Goal: Navigation & Orientation: Find specific page/section

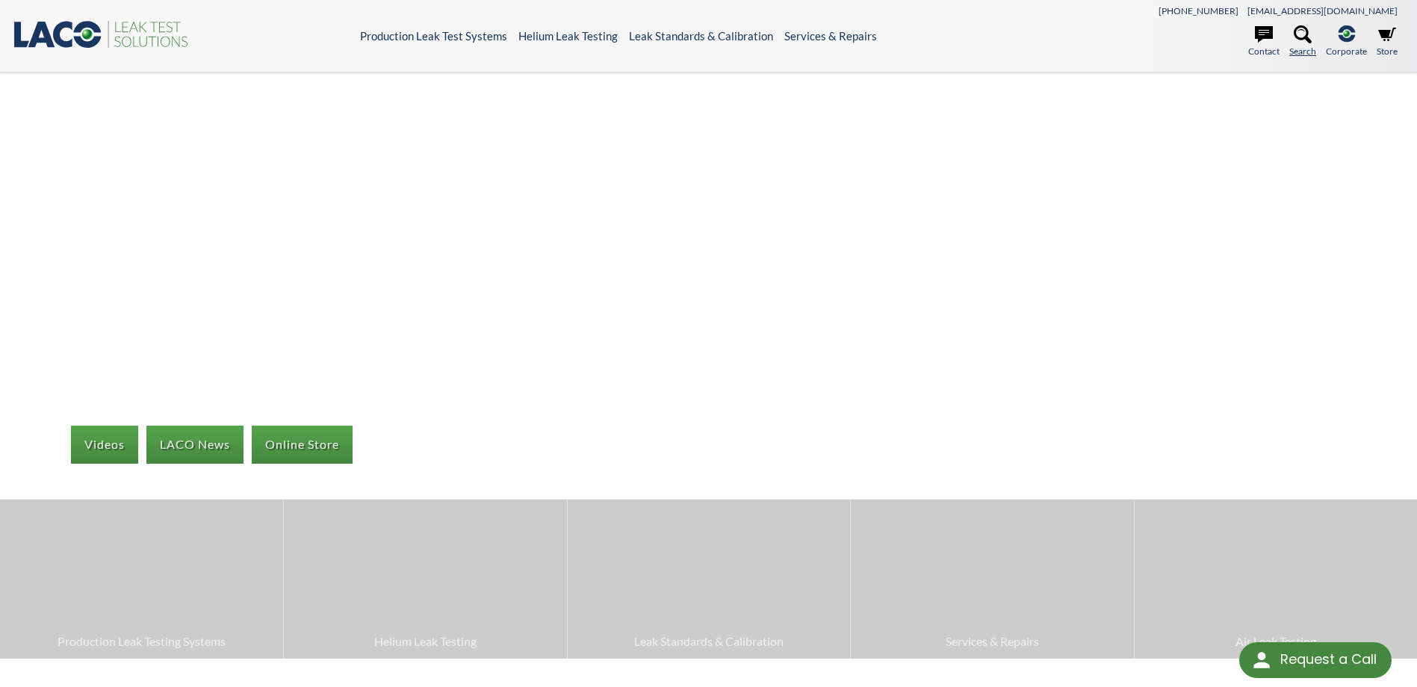
select select "Language Translate Widget"
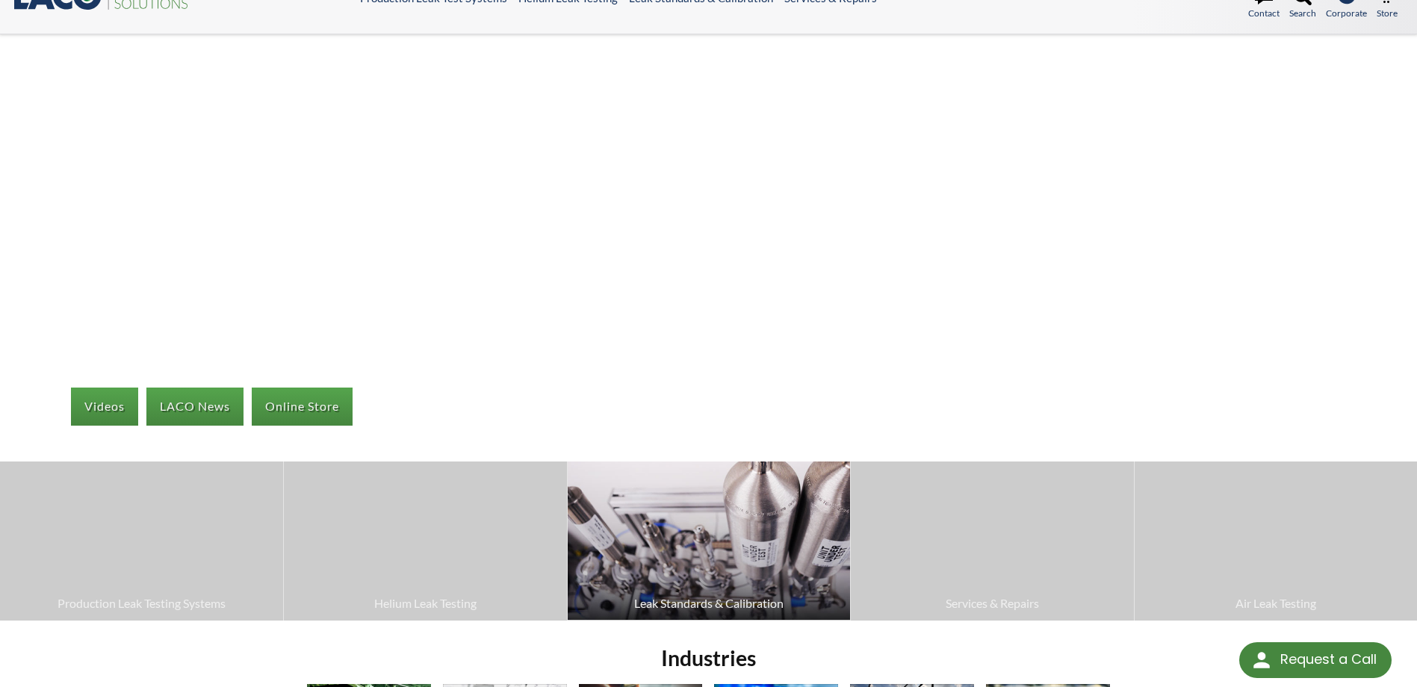
scroll to position [75, 0]
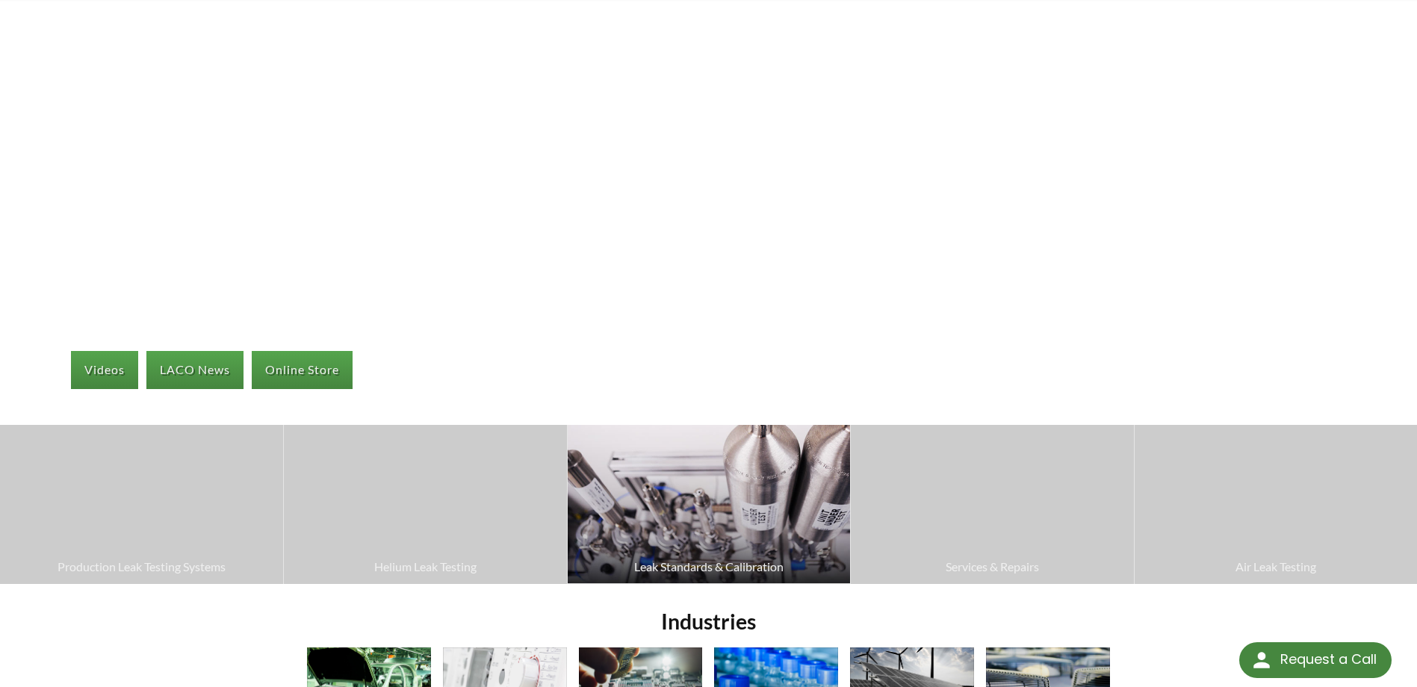
click at [657, 503] on img at bounding box center [709, 504] width 282 height 158
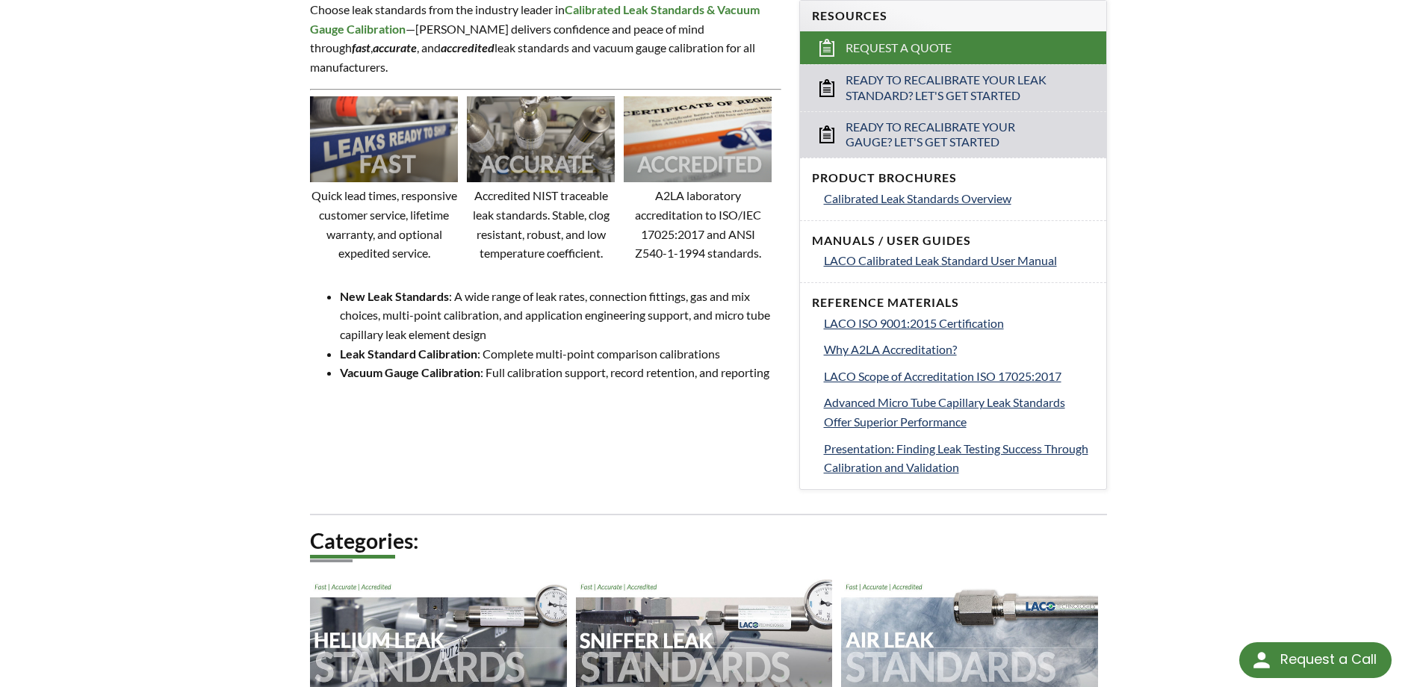
scroll to position [896, 0]
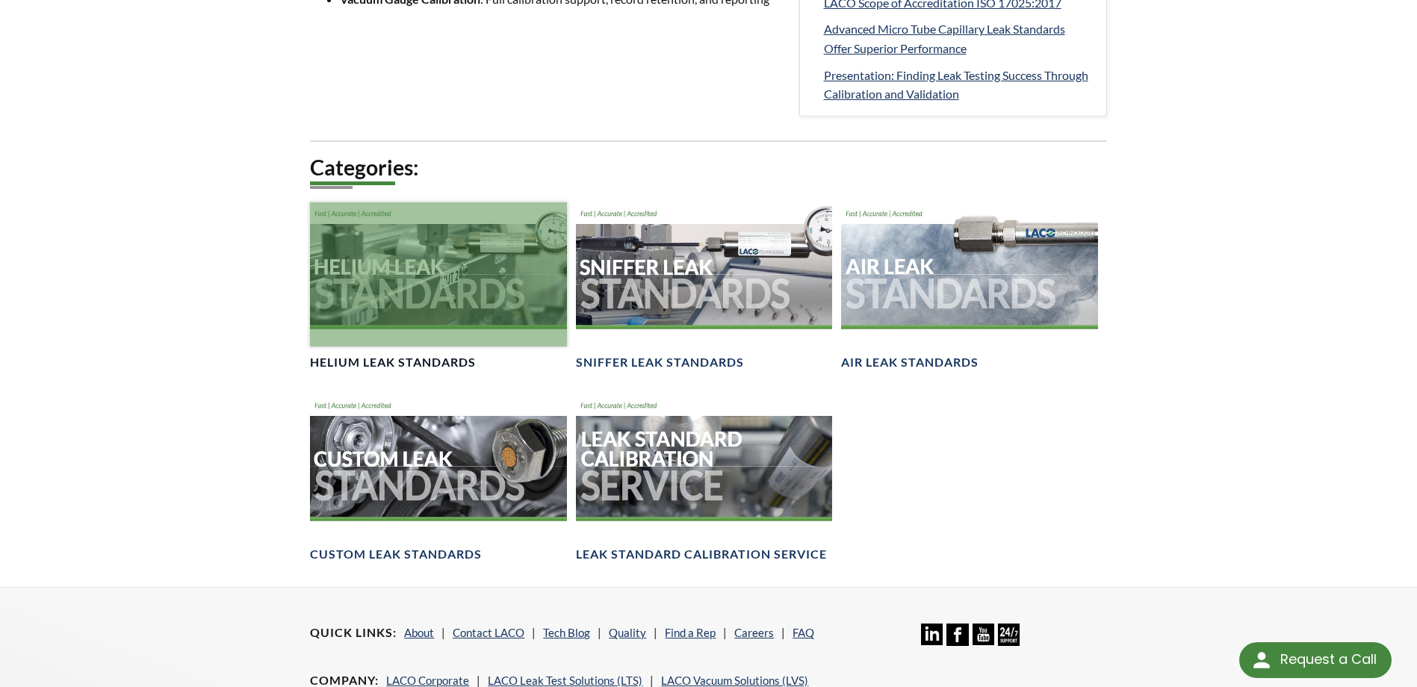
click at [408, 211] on div at bounding box center [438, 274] width 256 height 144
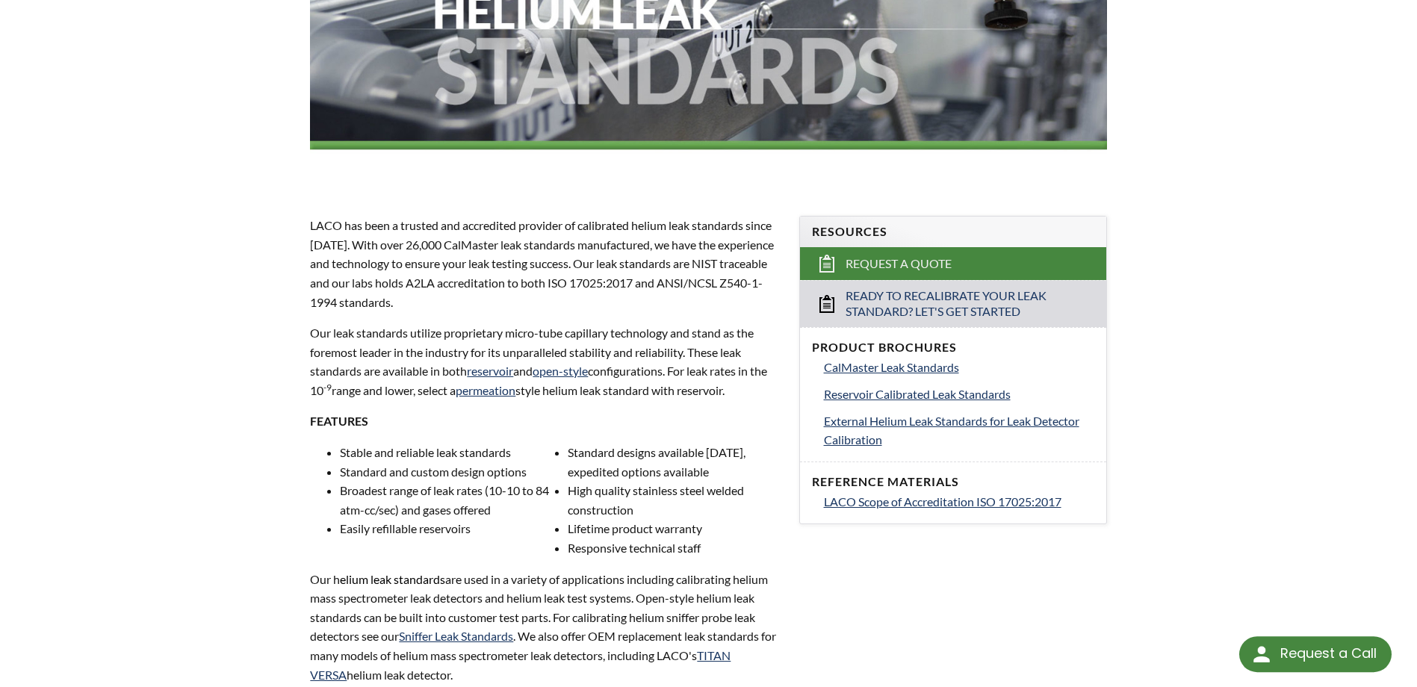
select select "Language Translate Widget"
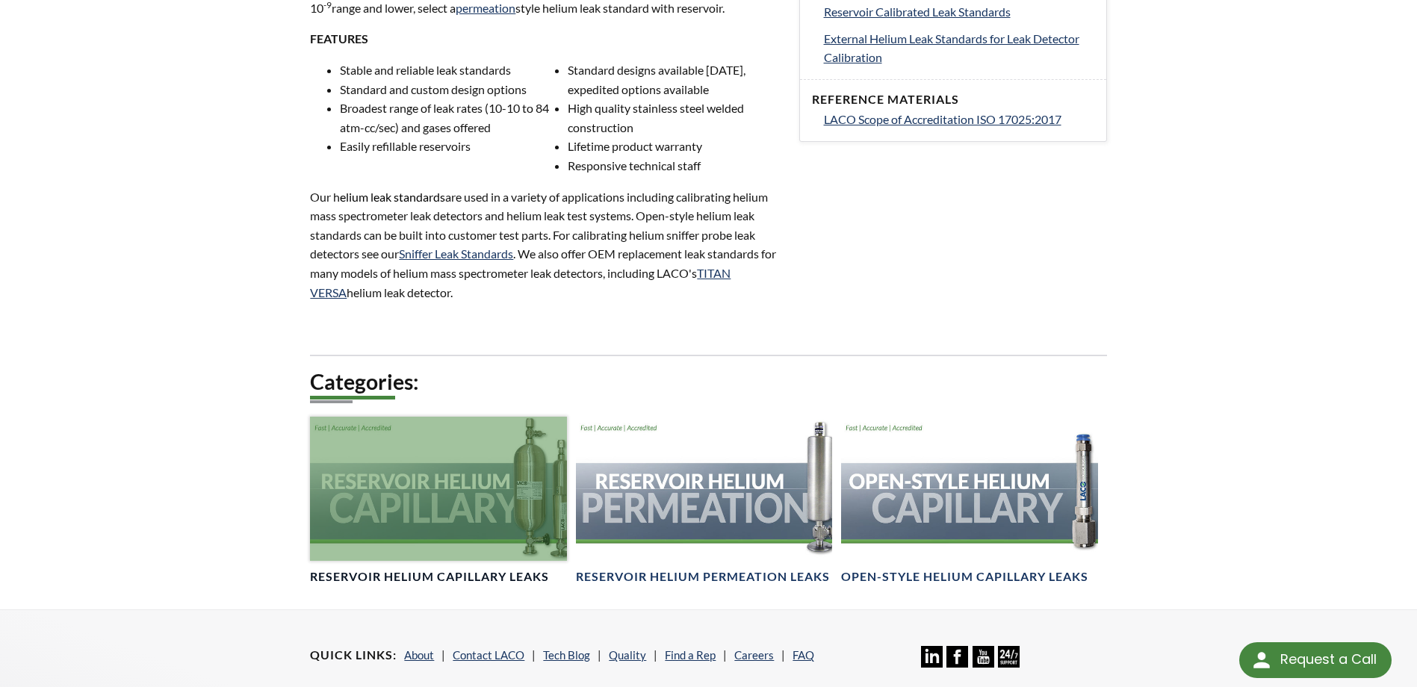
scroll to position [821, 0]
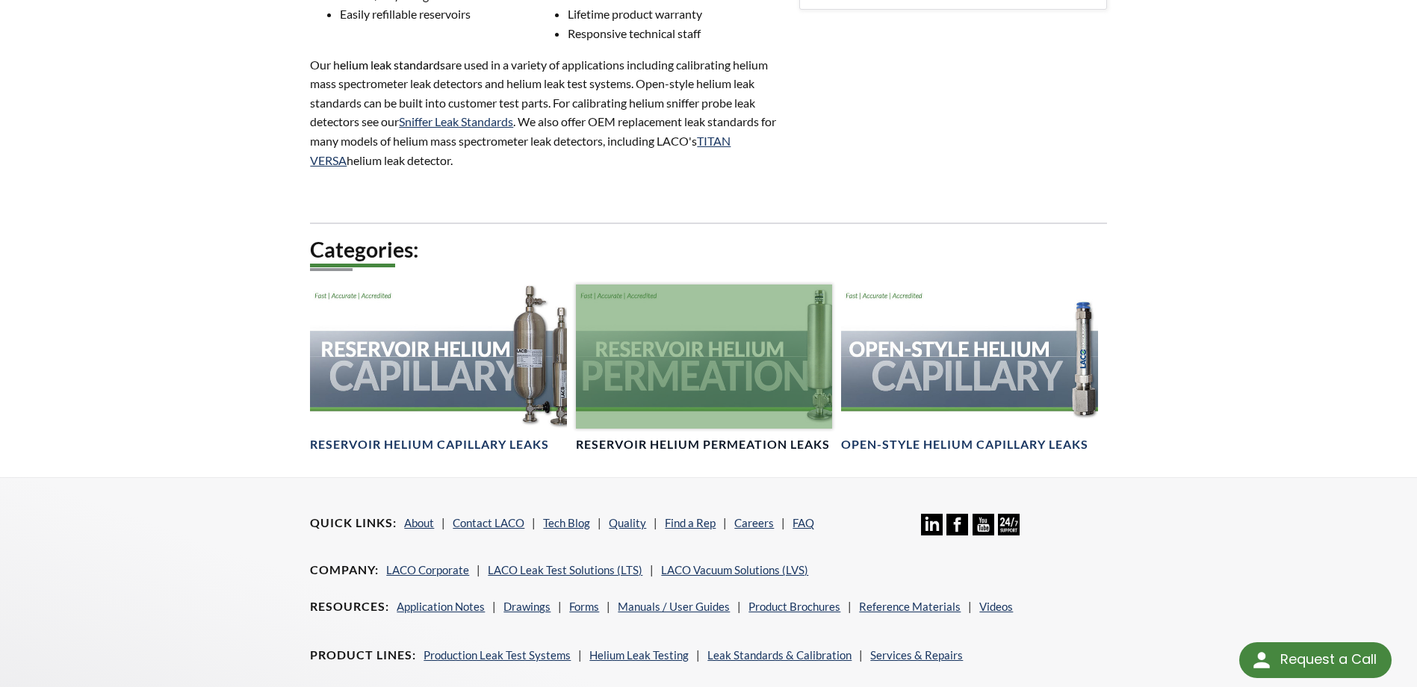
click at [799, 317] on div at bounding box center [704, 357] width 256 height 144
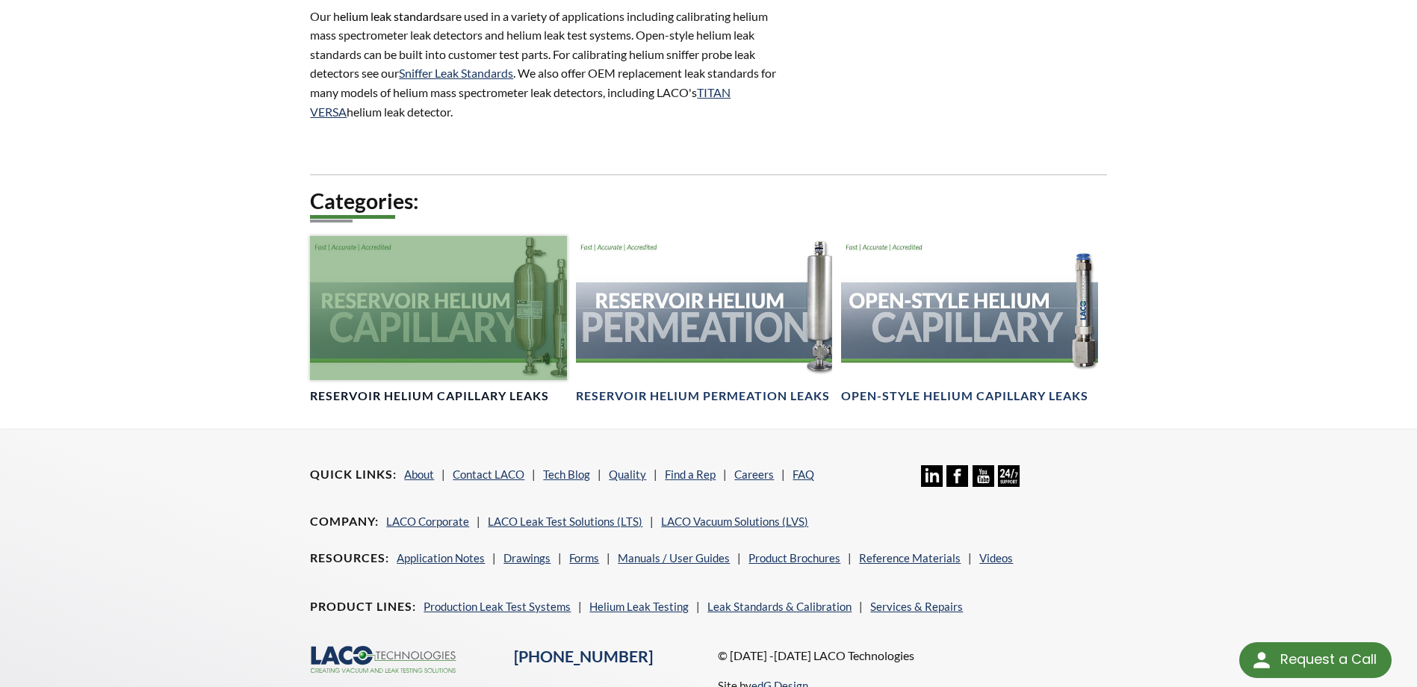
scroll to position [896, 0]
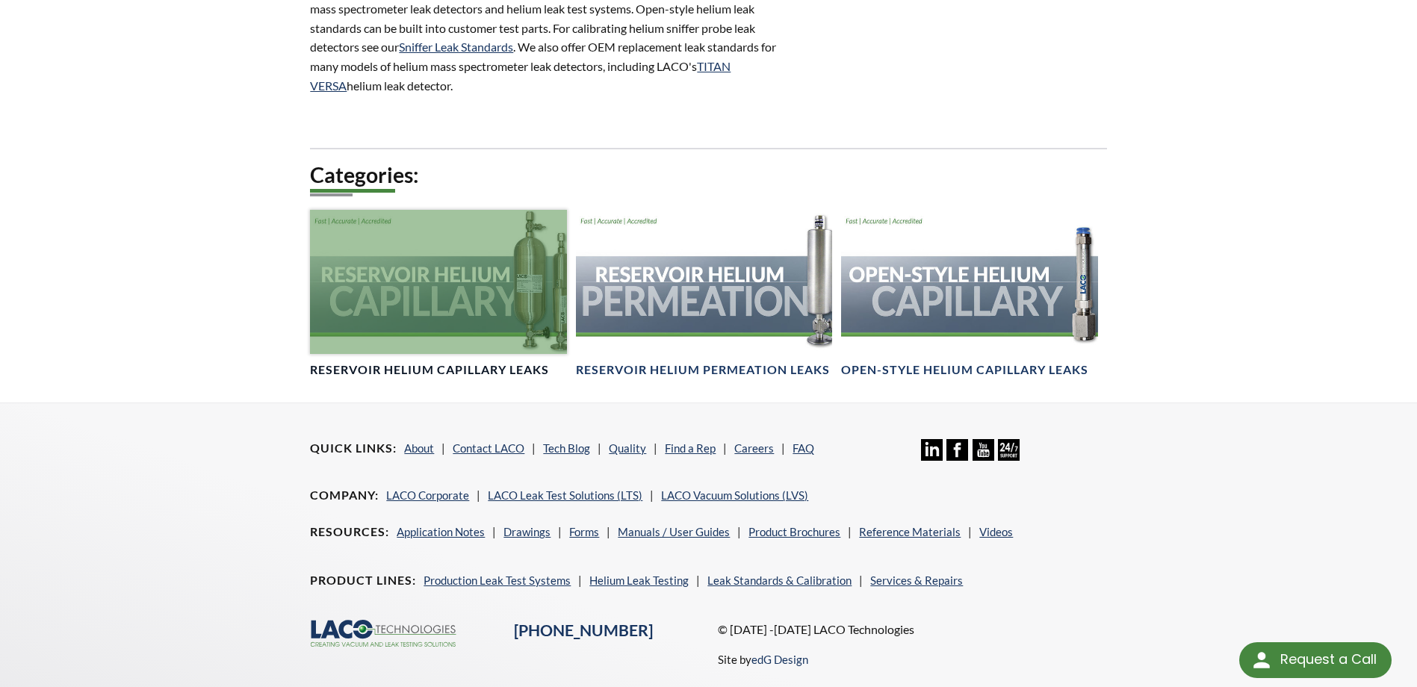
click at [451, 323] on div at bounding box center [438, 282] width 256 height 144
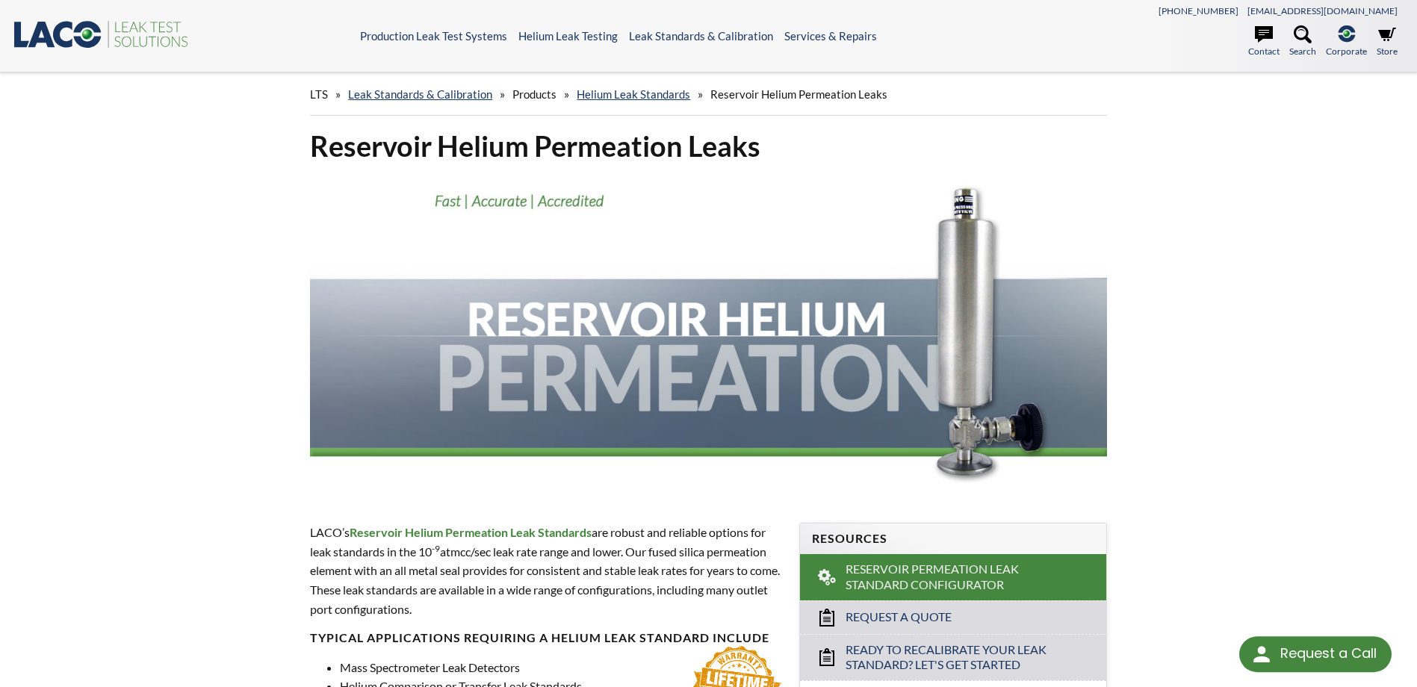
select select "Language Translate Widget"
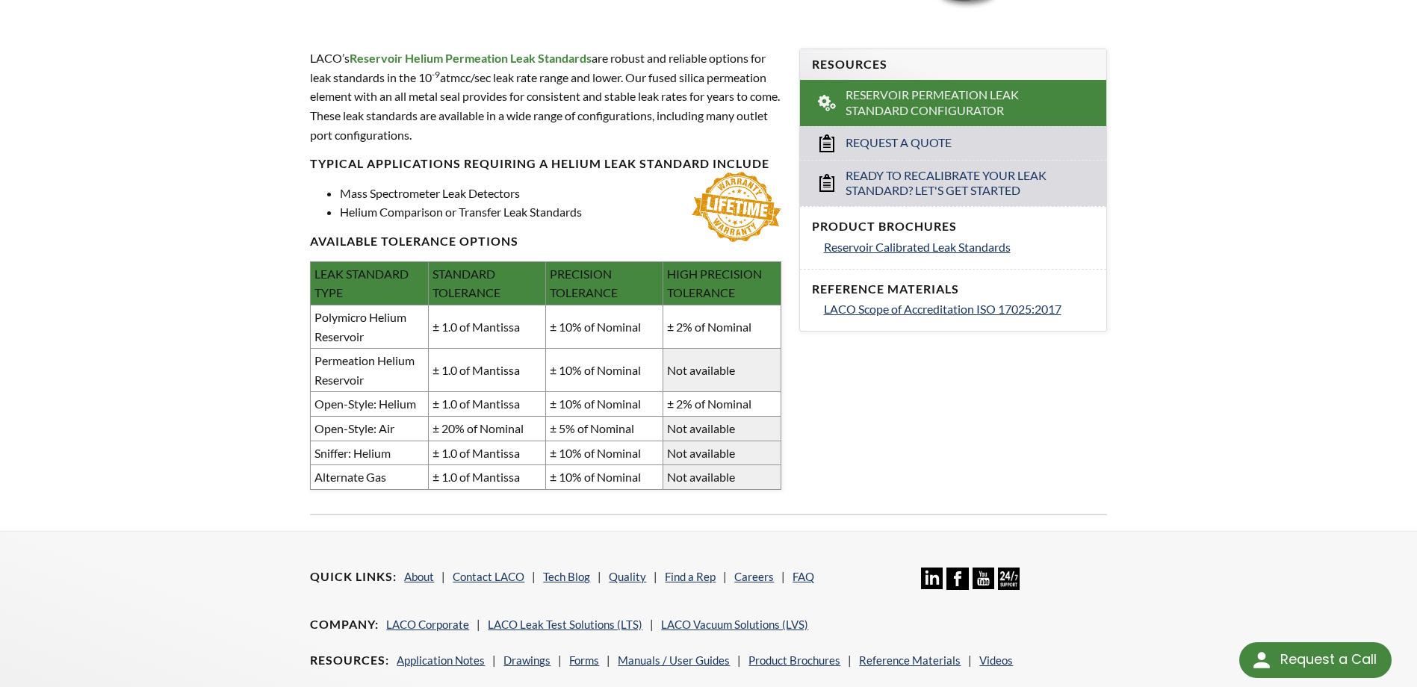
scroll to position [448, 0]
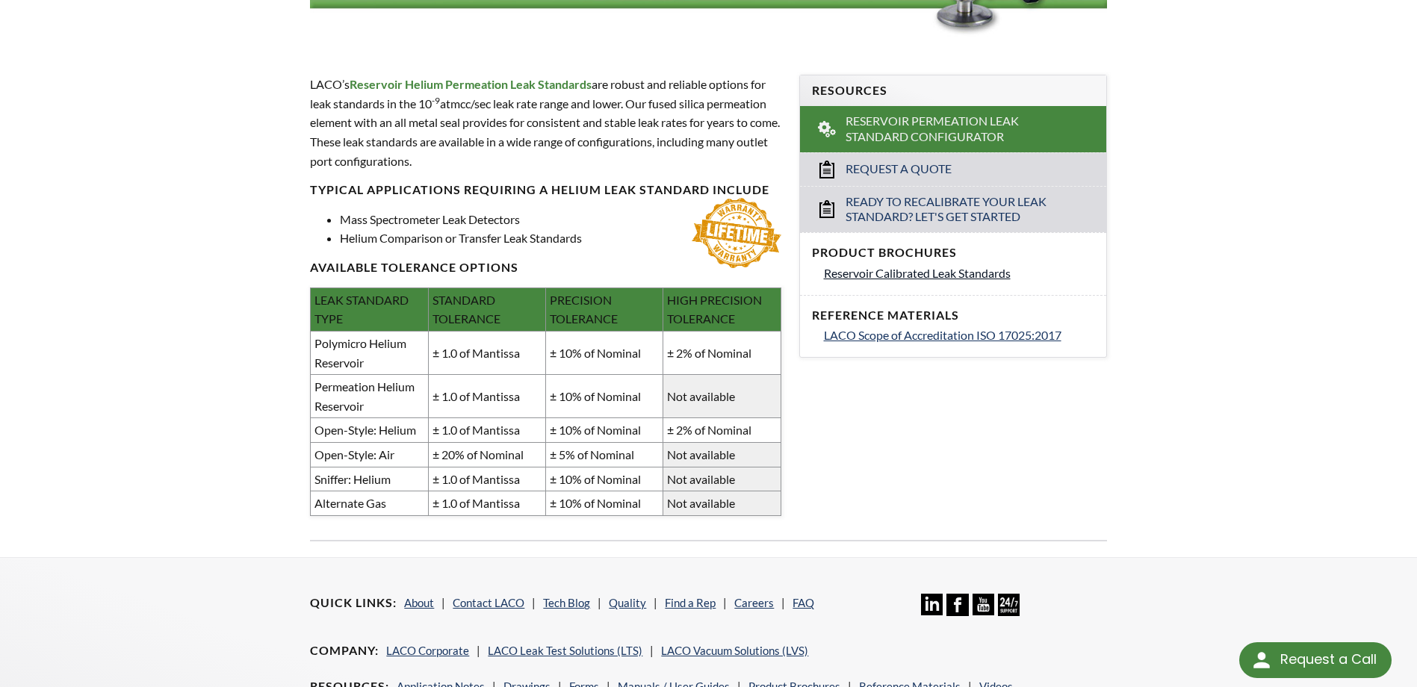
click at [913, 273] on span "Reservoir Calibrated Leak Standards" at bounding box center [917, 273] width 187 height 14
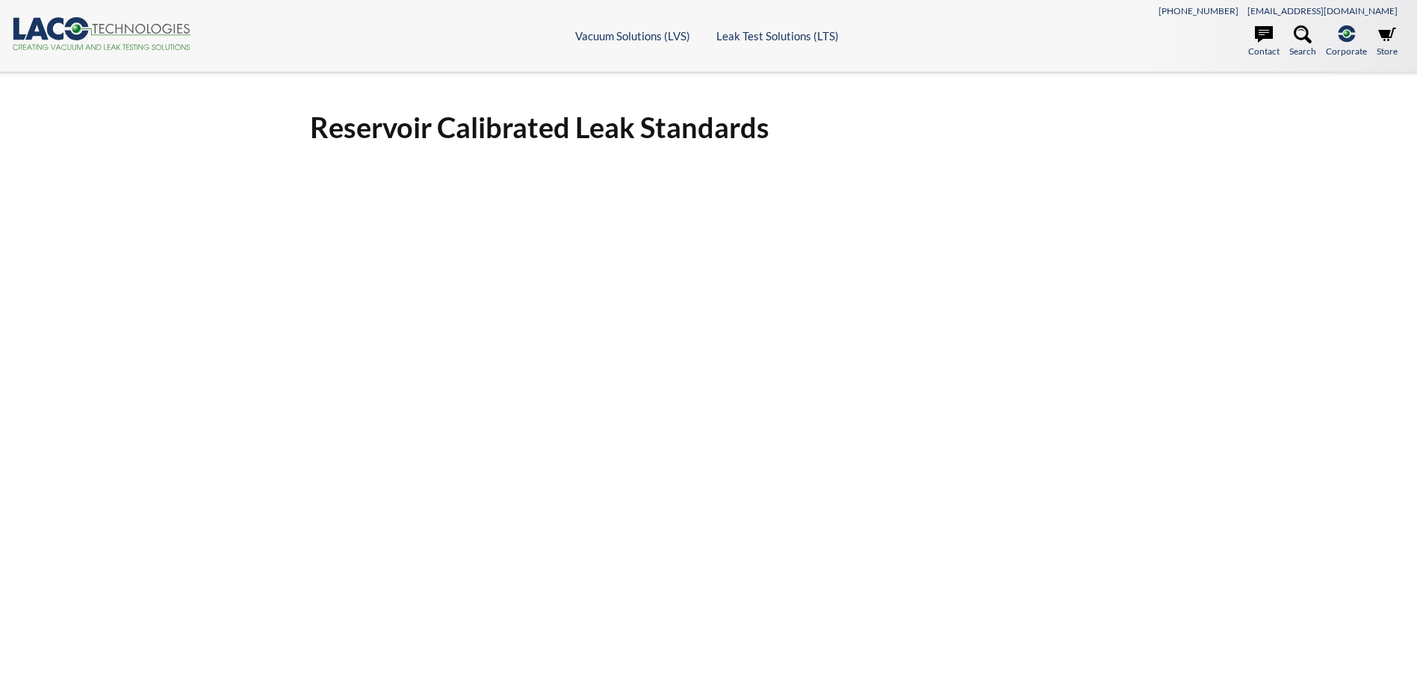
select select "Language Translate Widget"
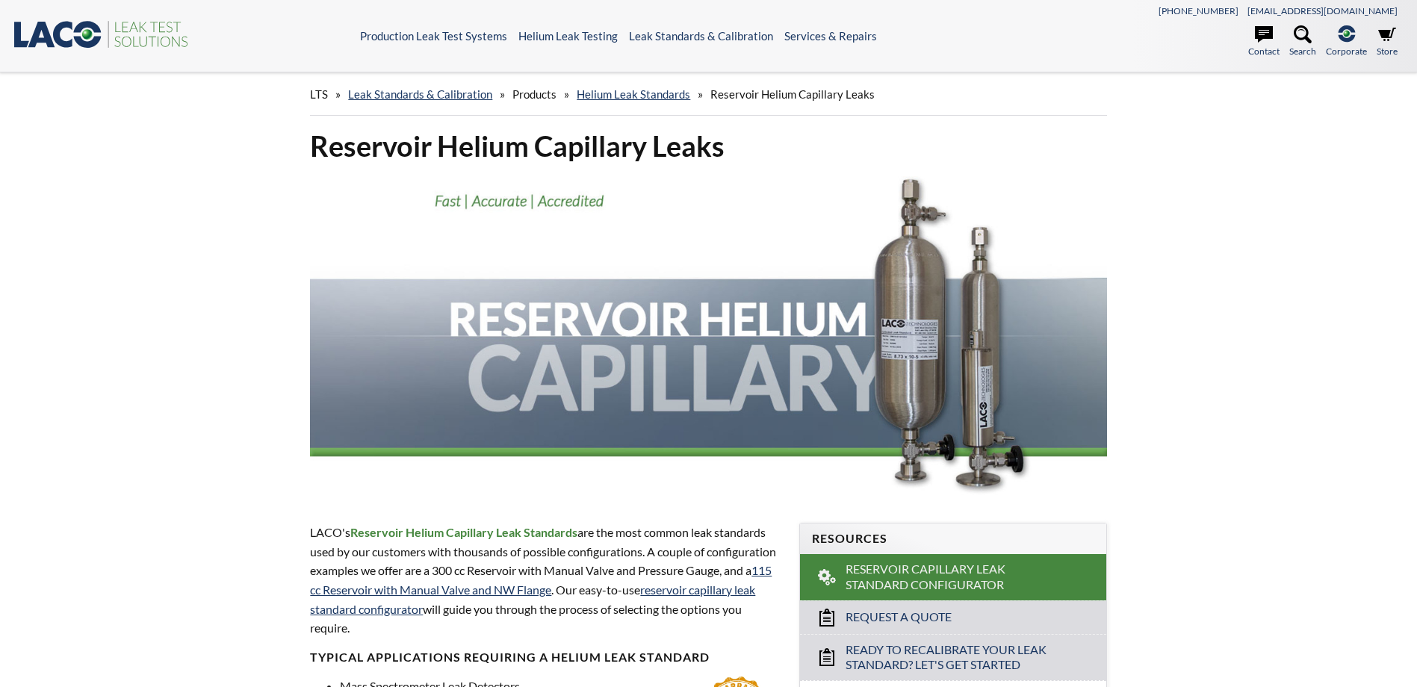
select select "Language Translate Widget"
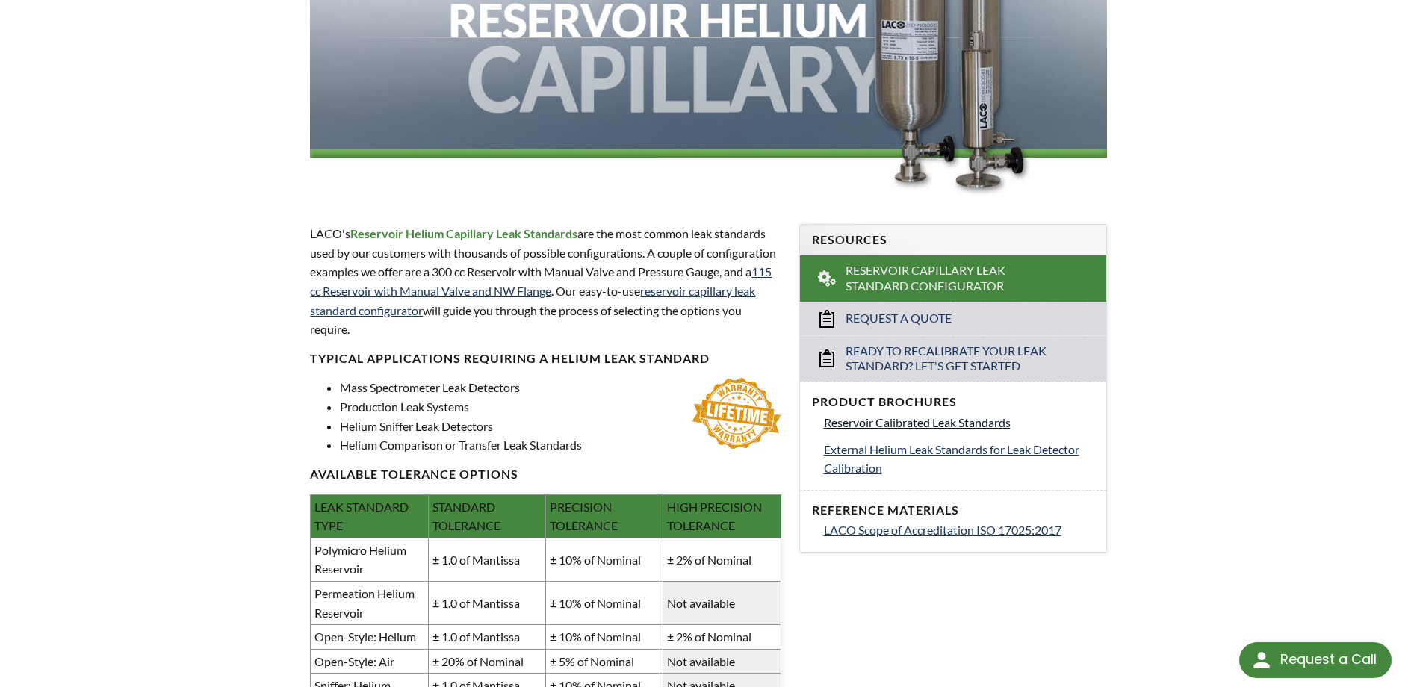
scroll to position [373, 0]
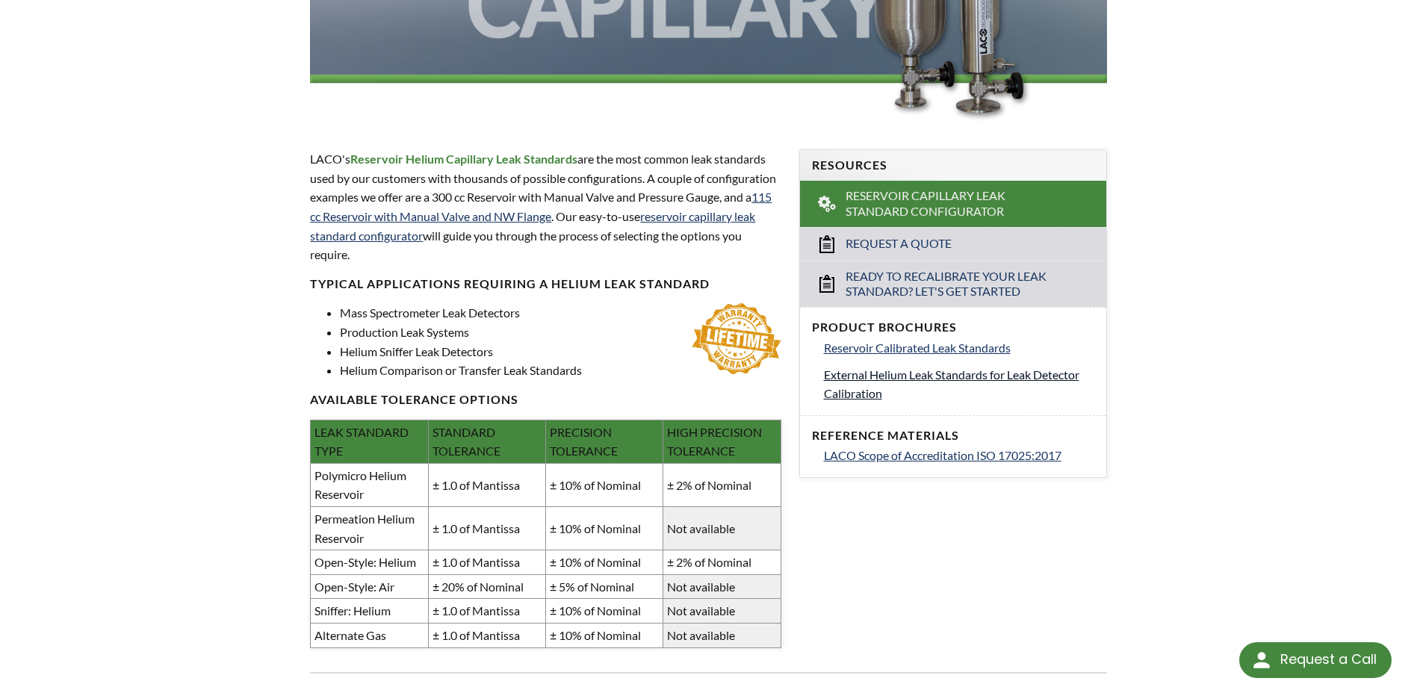
click at [859, 369] on span "External Helium Leak Standards for Leak Detector Calibration" at bounding box center [951, 384] width 255 height 34
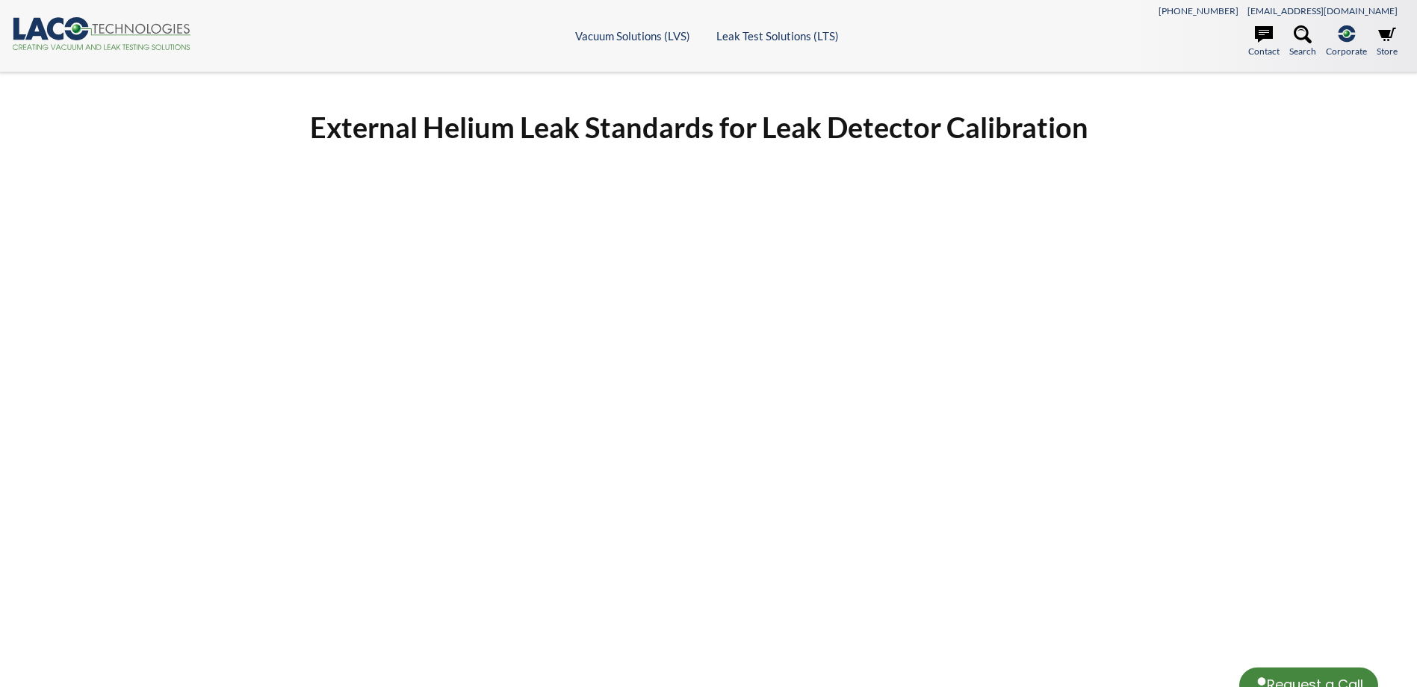
select select "Language Translate Widget"
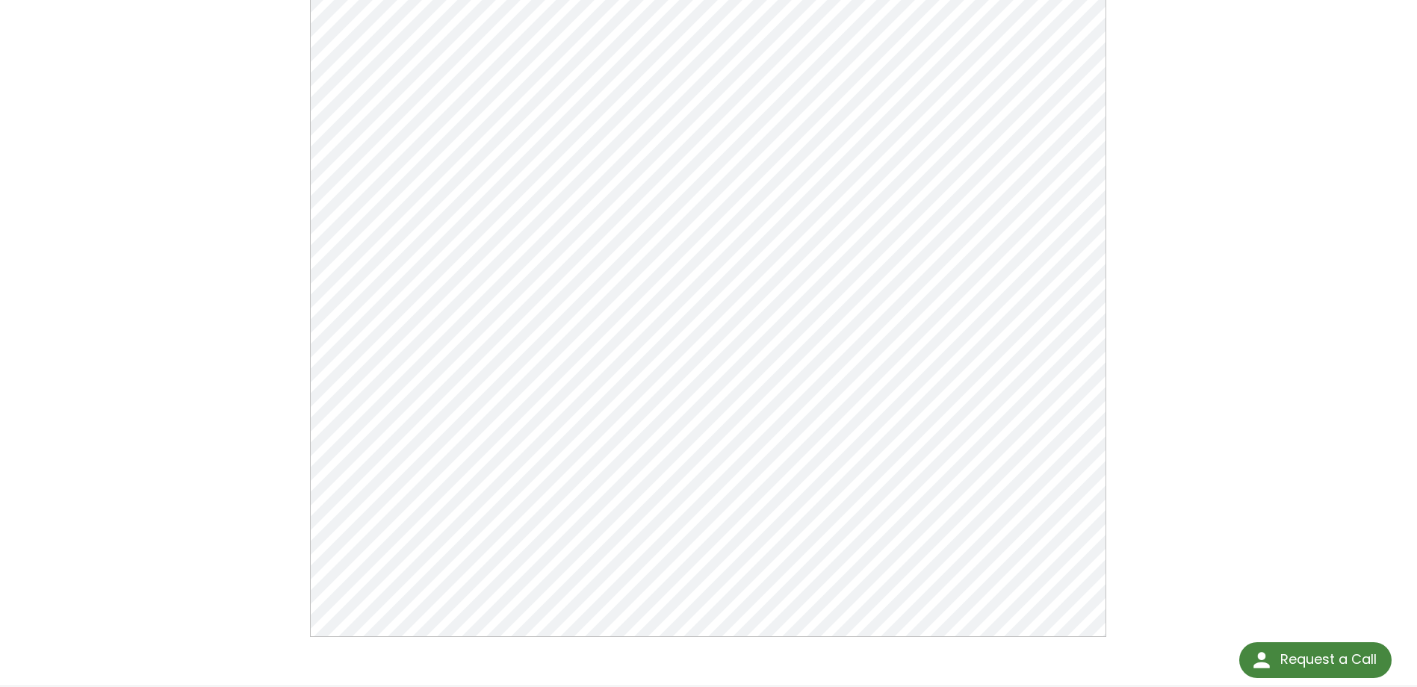
scroll to position [149, 0]
